Goal: Information Seeking & Learning: Learn about a topic

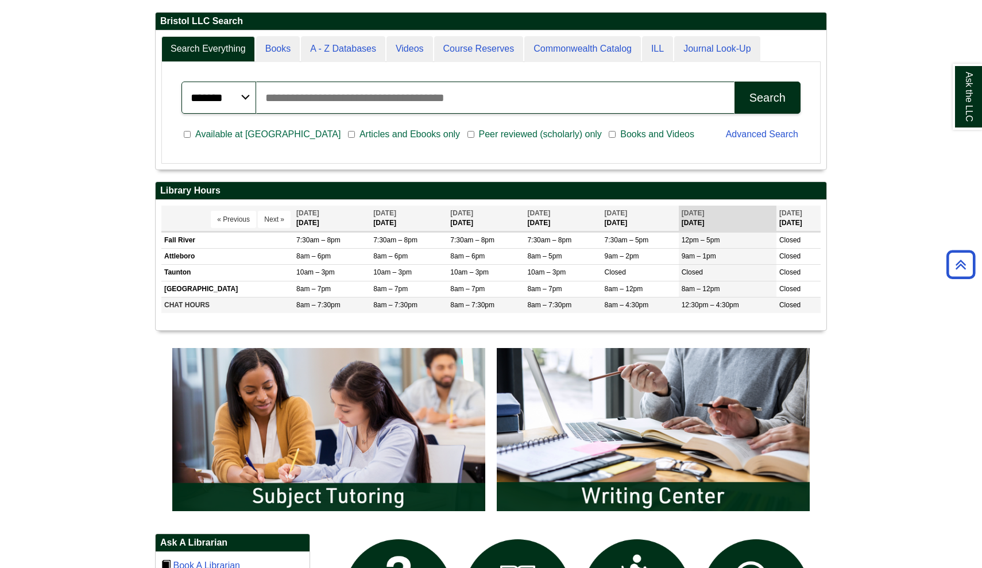
scroll to position [259, 0]
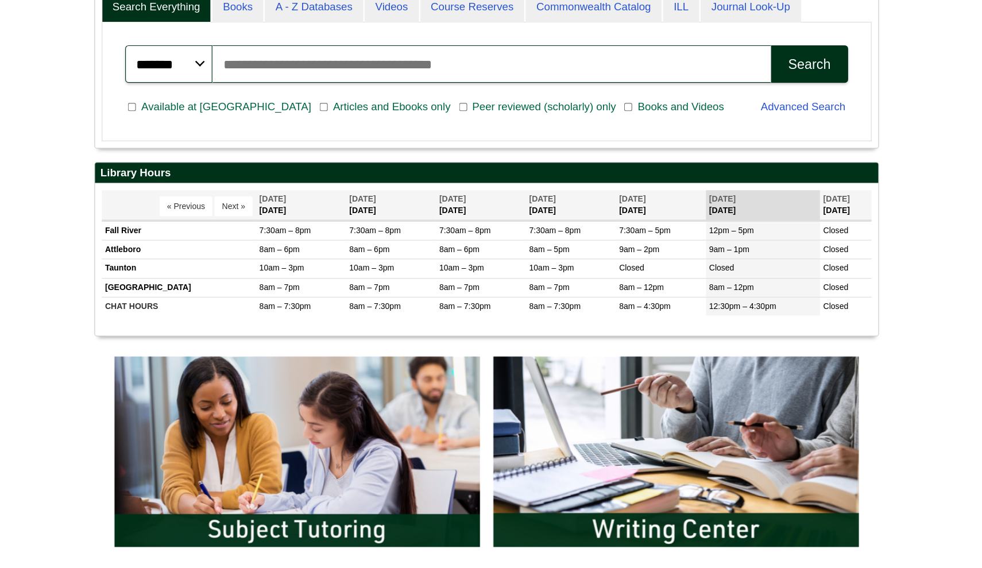
click at [355, 167] on span "Articles and Ebooks only" at bounding box center [410, 174] width 110 height 14
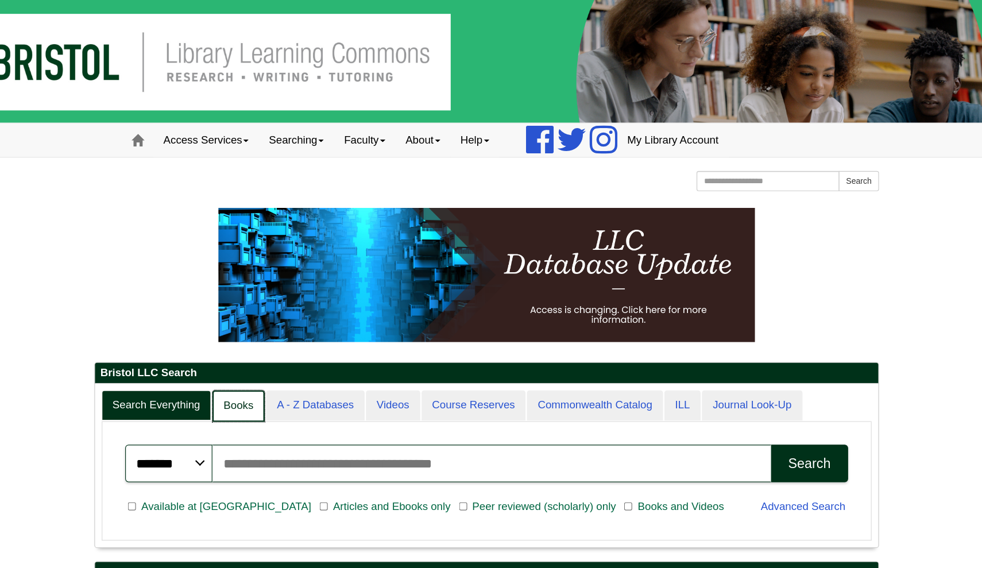
scroll to position [6, 6]
click at [256, 349] on link "Books" at bounding box center [278, 347] width 45 height 27
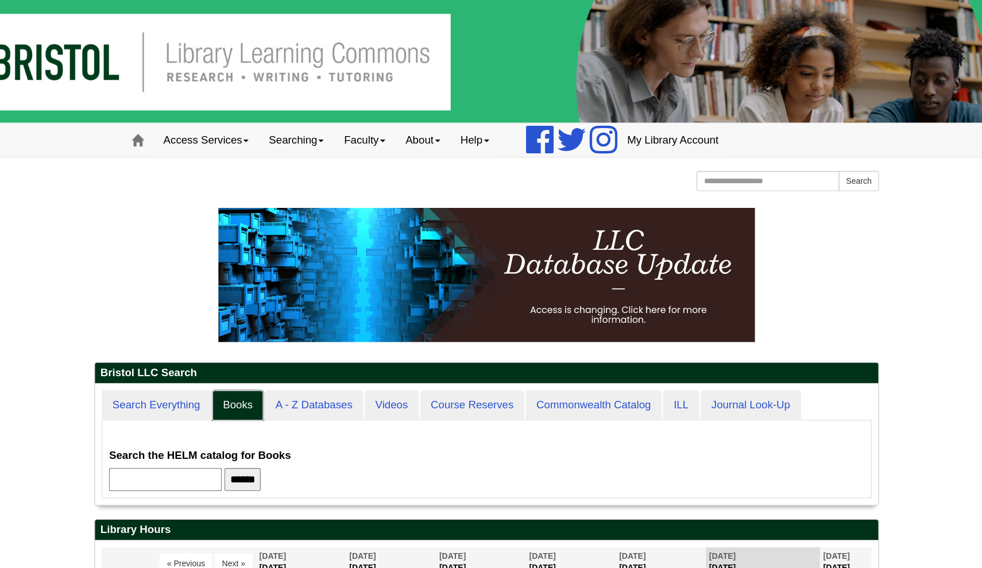
scroll to position [103, 671]
click at [168, 412] on input "text" at bounding box center [216, 411] width 96 height 20
click at [267, 410] on input "******" at bounding box center [282, 411] width 31 height 20
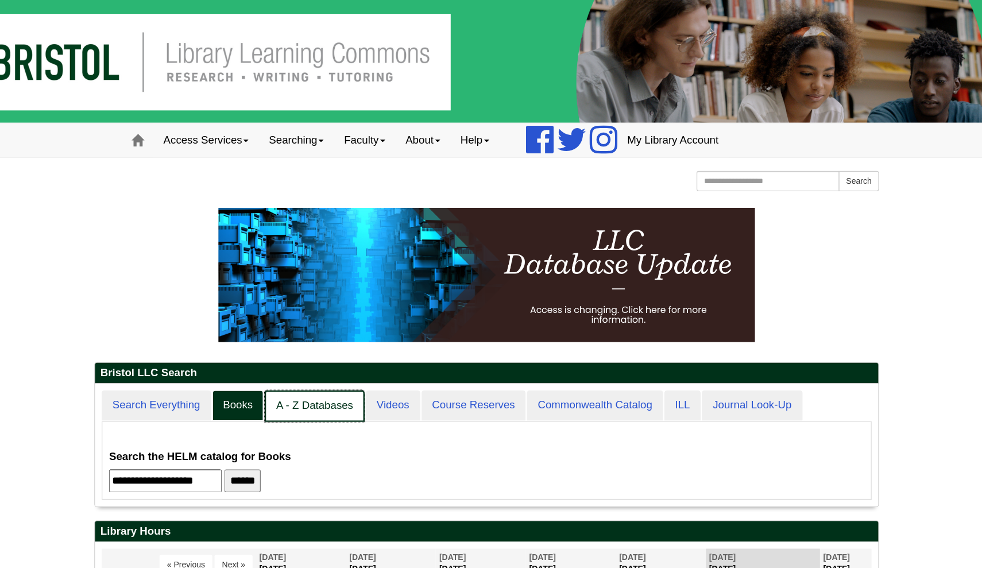
scroll to position [105, 671]
click at [301, 349] on link "A - Z Databases" at bounding box center [344, 347] width 86 height 27
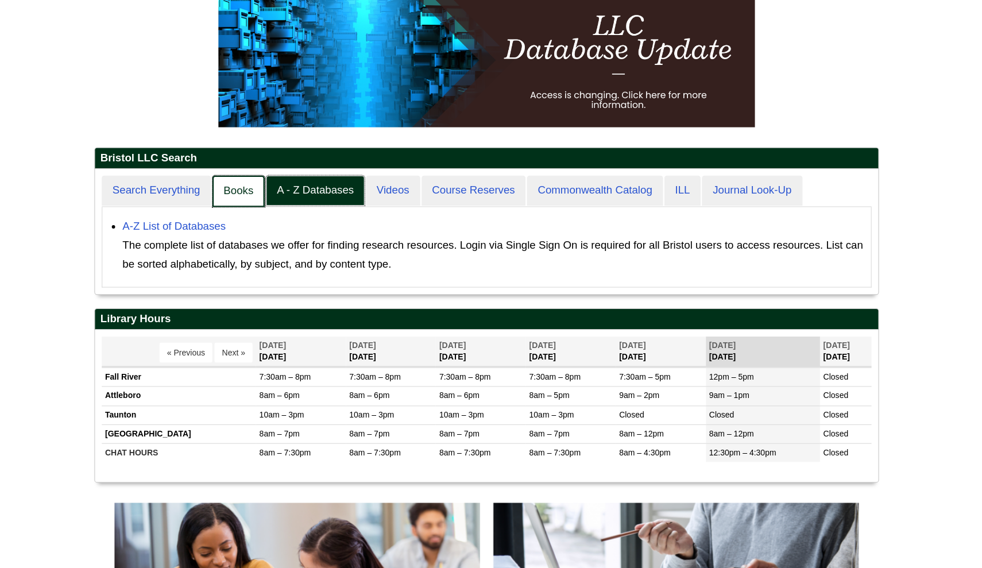
scroll to position [6, 6]
click at [256, 232] on link "Books" at bounding box center [278, 245] width 45 height 27
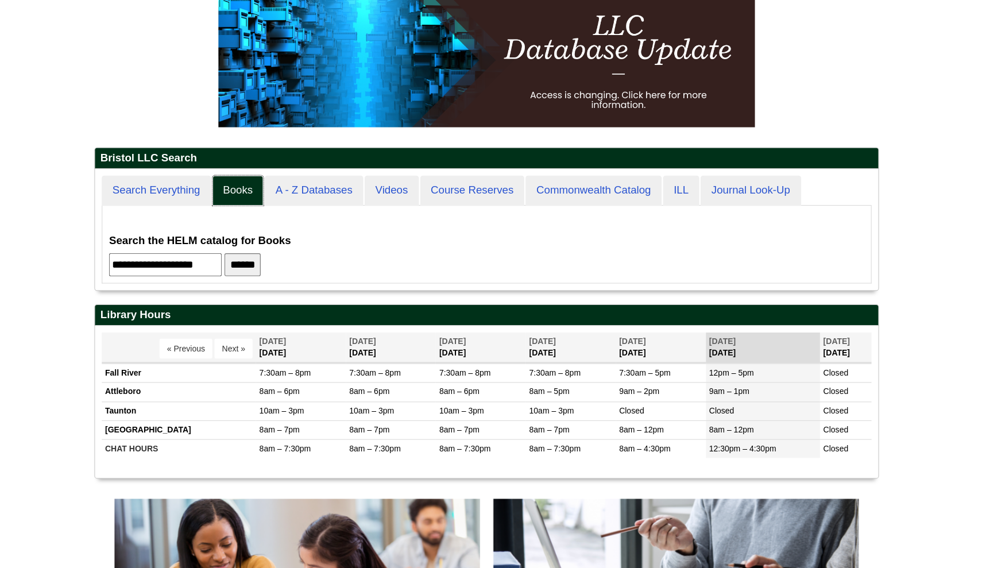
scroll to position [103, 671]
click at [168, 299] on input "**********" at bounding box center [216, 309] width 96 height 20
drag, startPoint x: 186, startPoint y: 223, endPoint x: 13, endPoint y: 214, distance: 173.2
paste input "text"
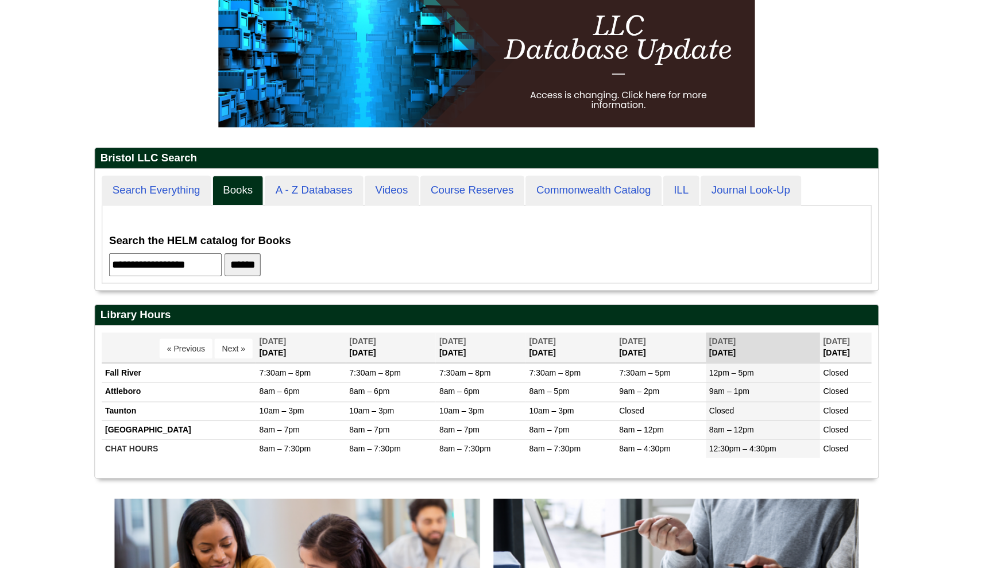
type input "**********"
click at [267, 299] on input "******" at bounding box center [282, 309] width 31 height 20
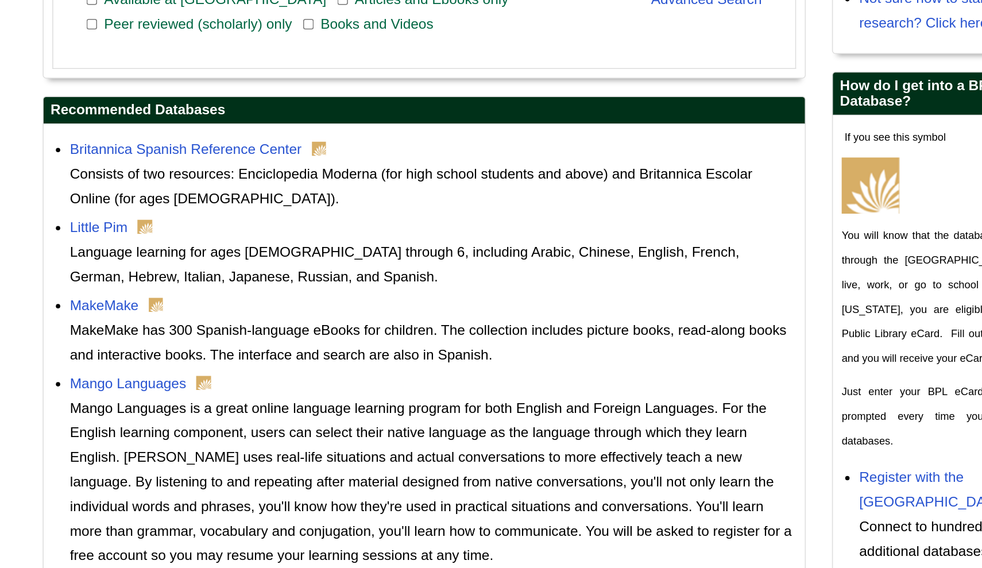
scroll to position [237, 0]
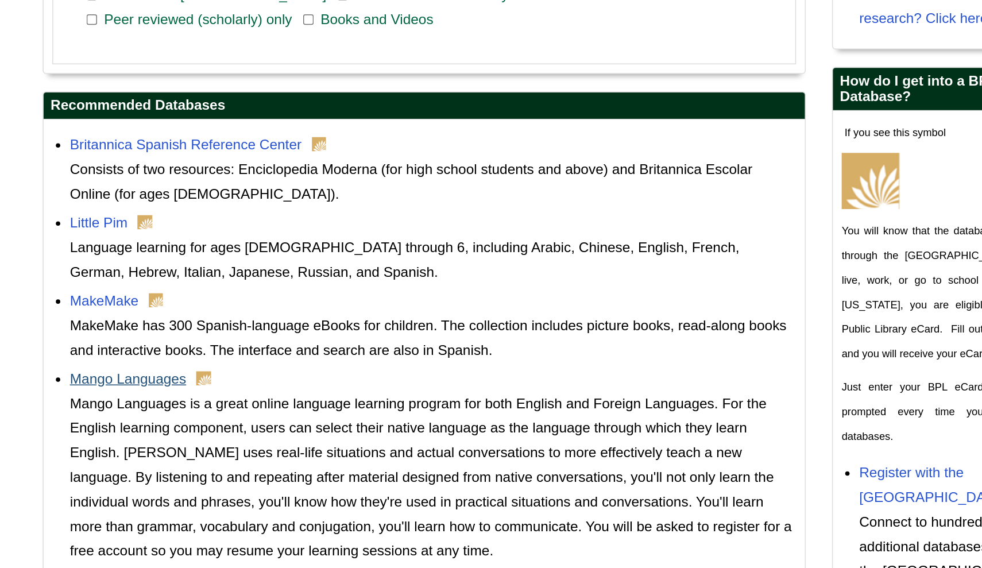
click at [173, 439] on link "Mango Languages" at bounding box center [211, 444] width 76 height 10
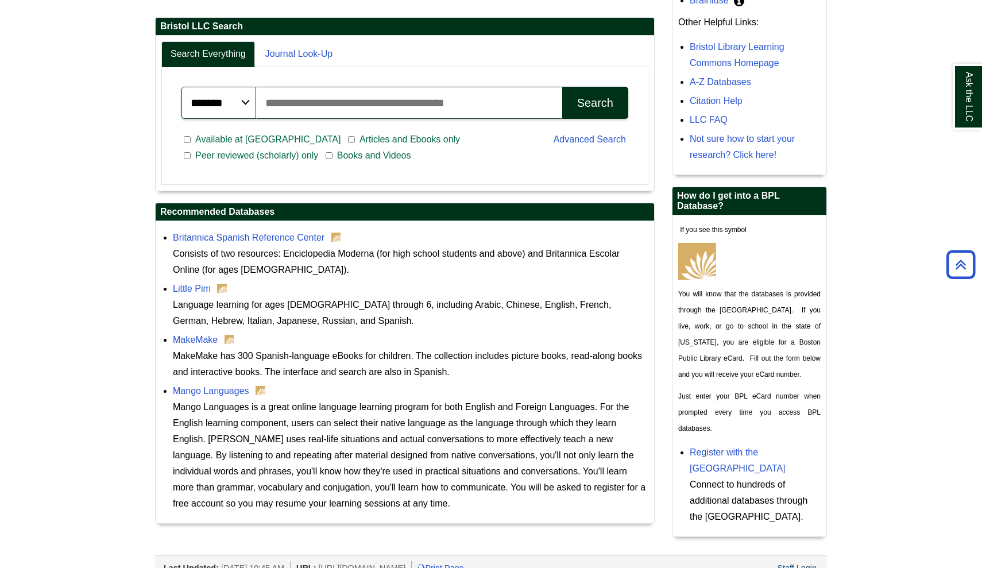
scroll to position [289, 0]
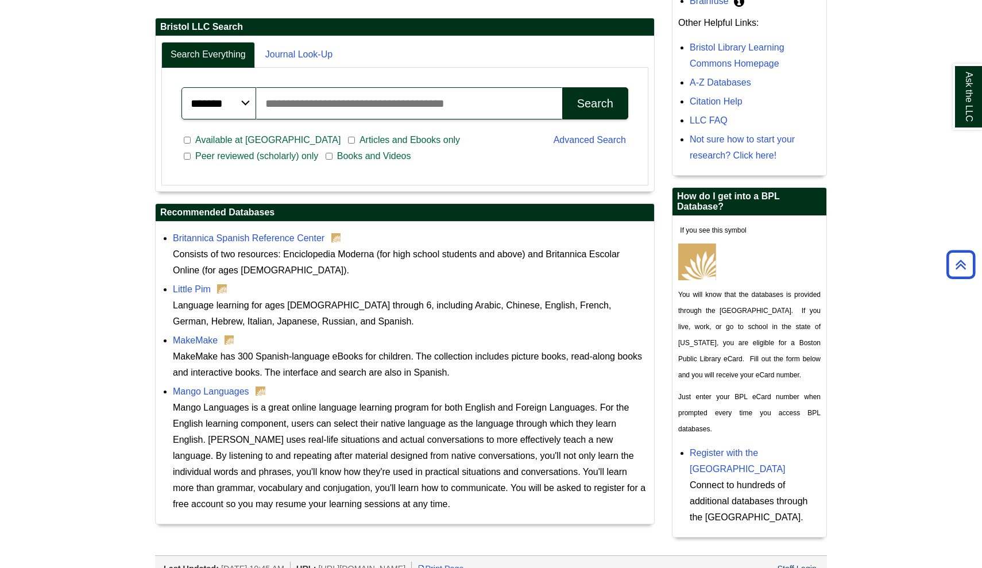
click at [355, 140] on span "Articles and Ebooks only" at bounding box center [410, 140] width 110 height 14
click at [602, 97] on div "Search" at bounding box center [595, 103] width 36 height 13
